Goal: Task Accomplishment & Management: Manage account settings

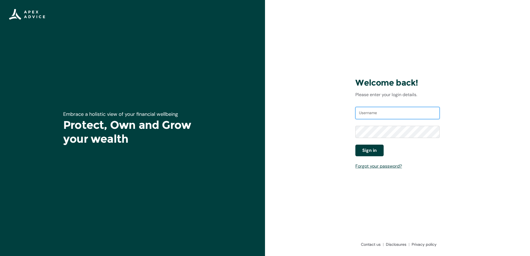
type input "homeloans@apexgroup.co.nz"
click at [370, 155] on button "Sign in" at bounding box center [369, 151] width 28 height 12
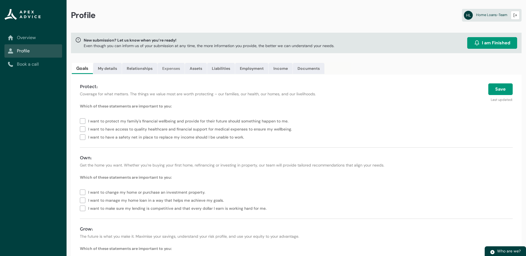
click at [173, 67] on link "Expenses" at bounding box center [170, 68] width 27 height 11
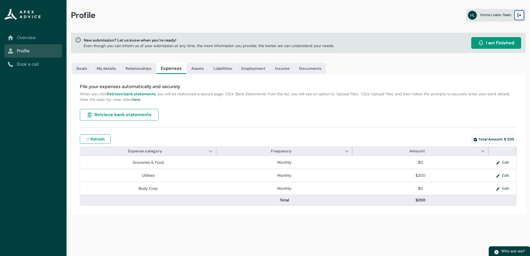
click at [522, 16] on button "Logout" at bounding box center [519, 15] width 9 height 9
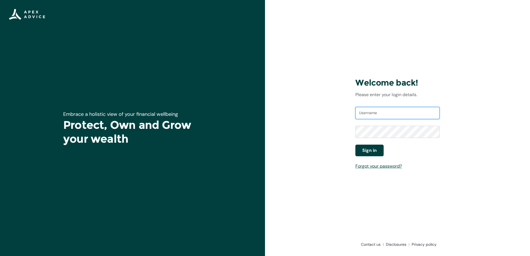
type input "[EMAIL_ADDRESS][DOMAIN_NAME]"
click at [374, 147] on button "Sign in" at bounding box center [369, 151] width 28 height 12
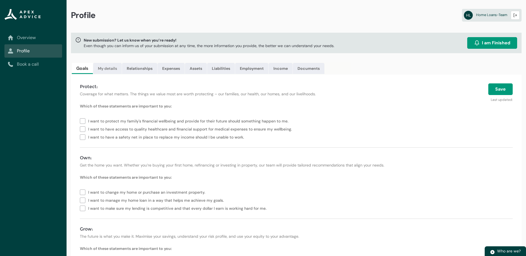
click at [104, 70] on link "My details" at bounding box center [107, 68] width 29 height 11
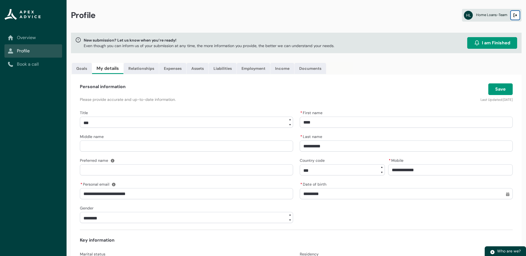
click at [517, 15] on button "Logout" at bounding box center [514, 15] width 9 height 9
